Goal: Check status: Check status

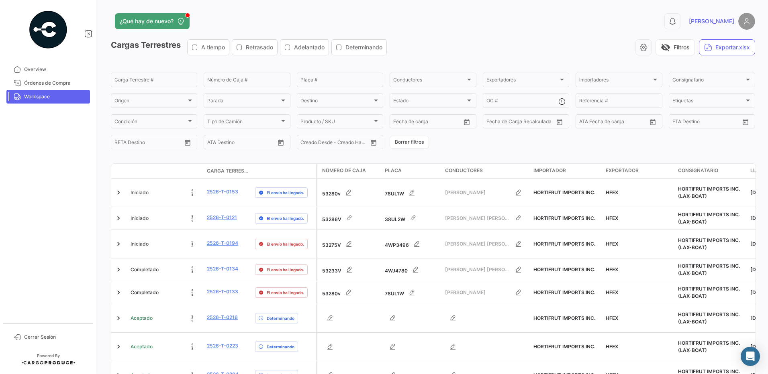
scroll to position [183, 0]
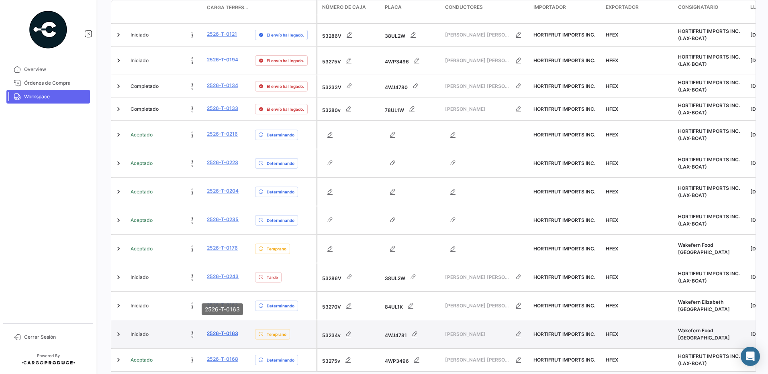
click at [221, 330] on link "2526-T-0163" at bounding box center [222, 333] width 31 height 7
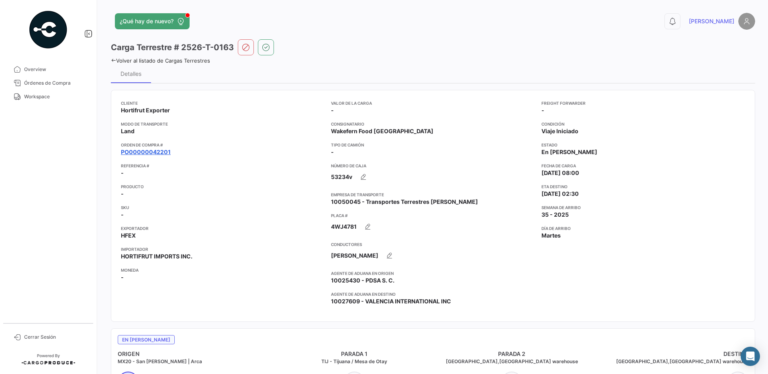
click at [165, 151] on link "PO00000042201" at bounding box center [146, 152] width 50 height 8
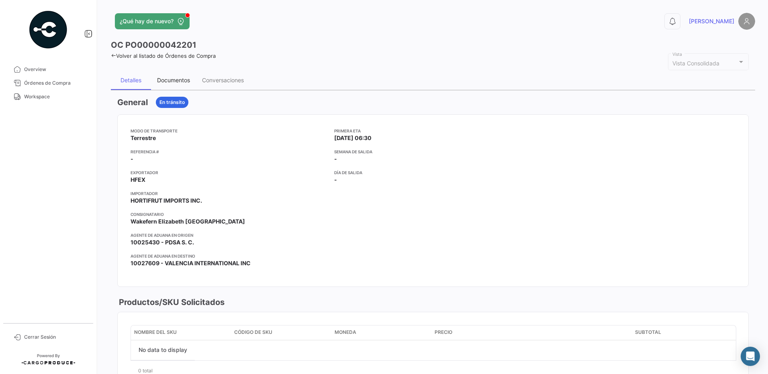
click at [172, 76] on div "Documentos" at bounding box center [173, 80] width 45 height 19
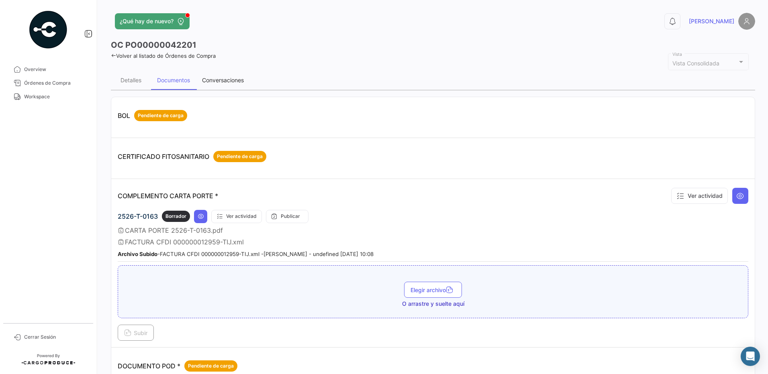
click at [228, 77] on div "Conversaciones" at bounding box center [223, 80] width 42 height 7
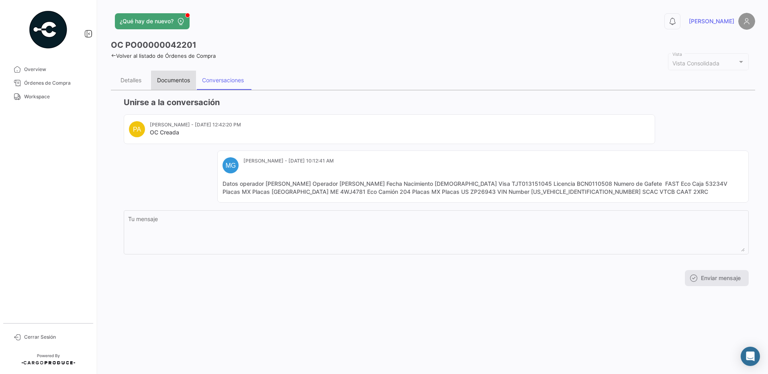
click at [188, 81] on div "Documentos" at bounding box center [173, 80] width 33 height 7
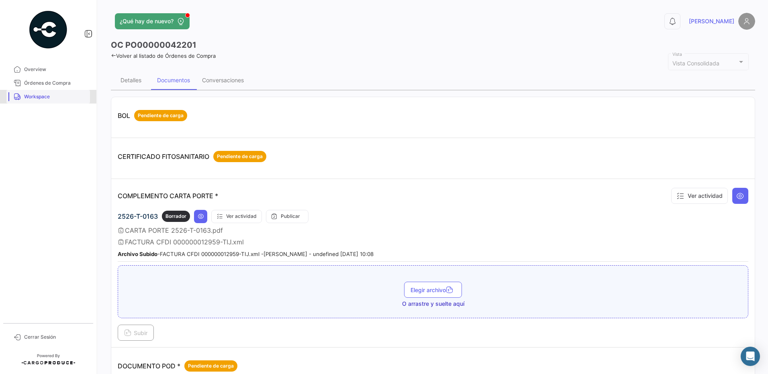
click at [39, 98] on span "Workspace" at bounding box center [55, 96] width 63 height 7
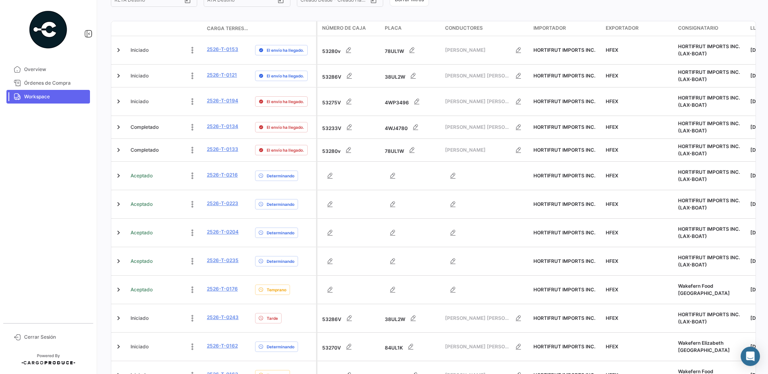
scroll to position [183, 0]
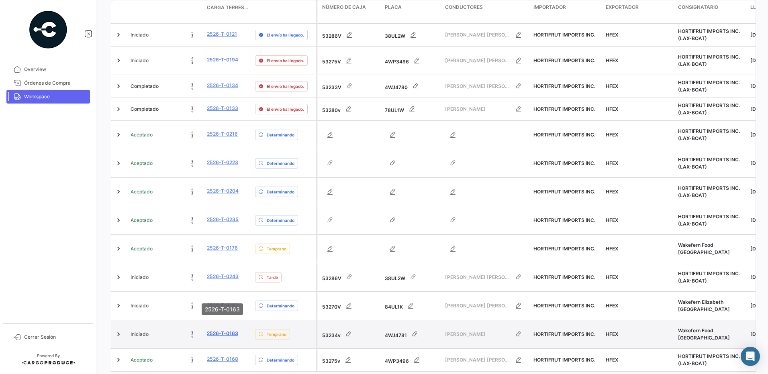
click at [226, 330] on link "2526-T-0163" at bounding box center [222, 333] width 31 height 7
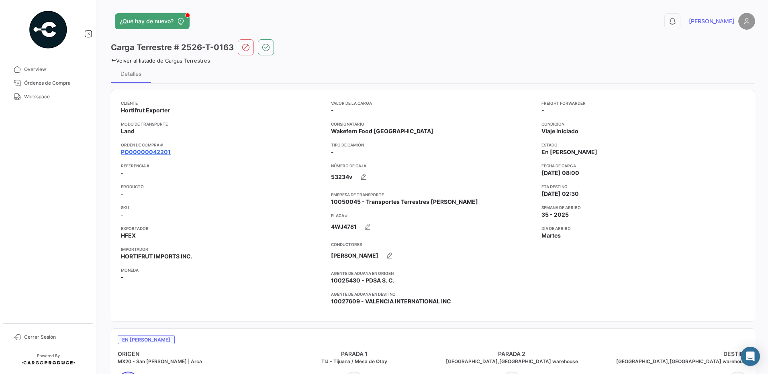
click at [165, 155] on link "PO00000042201" at bounding box center [146, 152] width 50 height 8
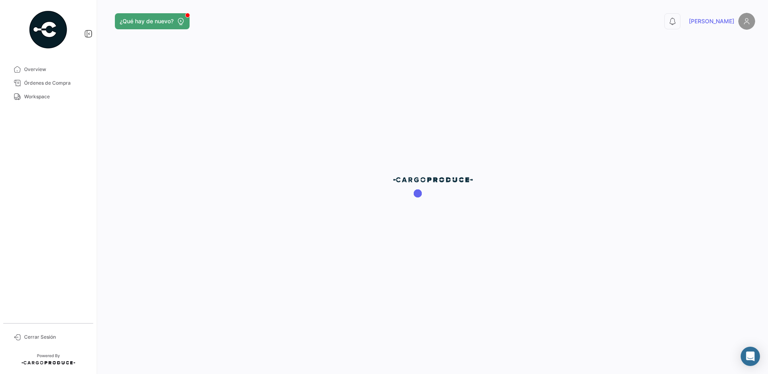
drag, startPoint x: 165, startPoint y: 154, endPoint x: 163, endPoint y: 149, distance: 5.1
click at [165, 153] on div at bounding box center [433, 187] width 670 height 374
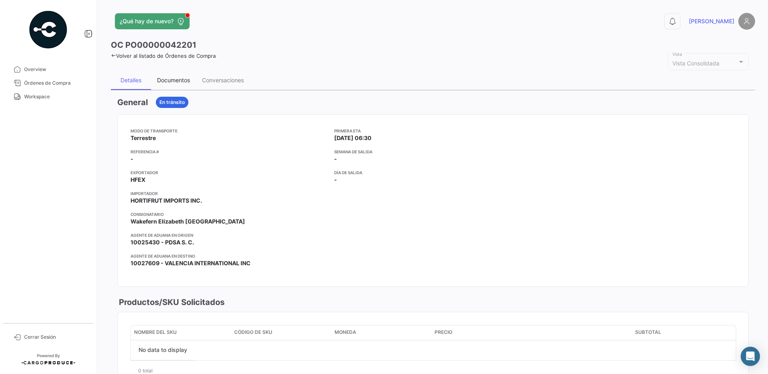
click at [185, 80] on div "Documentos" at bounding box center [173, 80] width 33 height 7
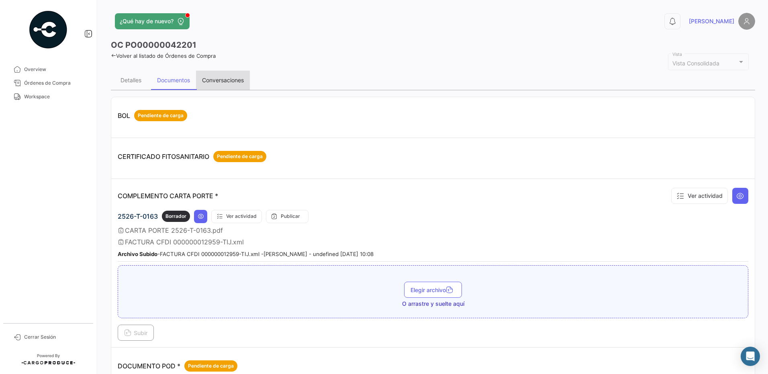
click at [226, 78] on div "Conversaciones" at bounding box center [223, 80] width 42 height 7
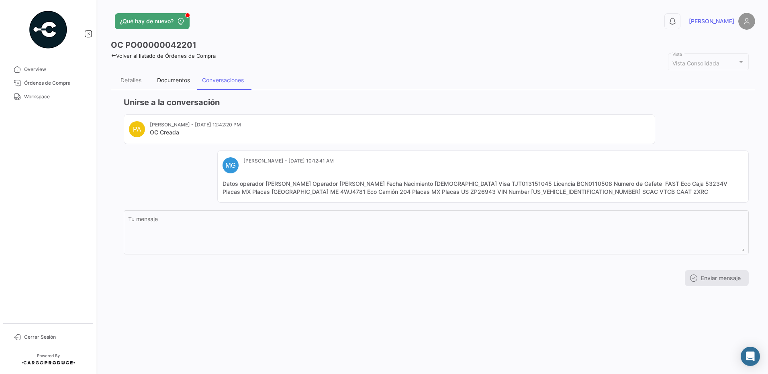
click at [175, 83] on div "Documentos" at bounding box center [173, 80] width 33 height 7
